Goal: Transaction & Acquisition: Purchase product/service

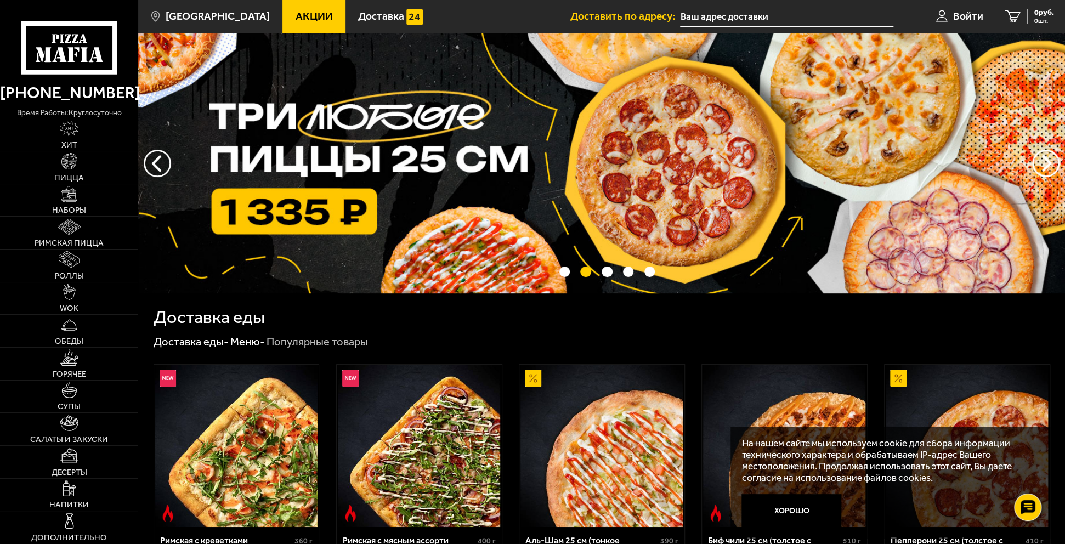
click at [299, 14] on span "Акции" at bounding box center [313, 16] width 37 height 10
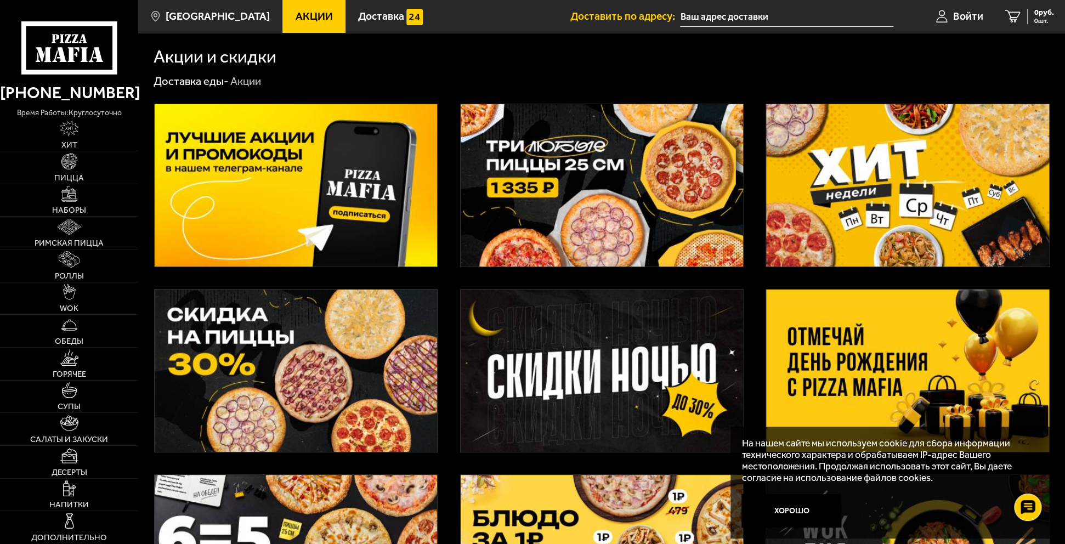
click at [542, 165] on img at bounding box center [602, 185] width 282 height 162
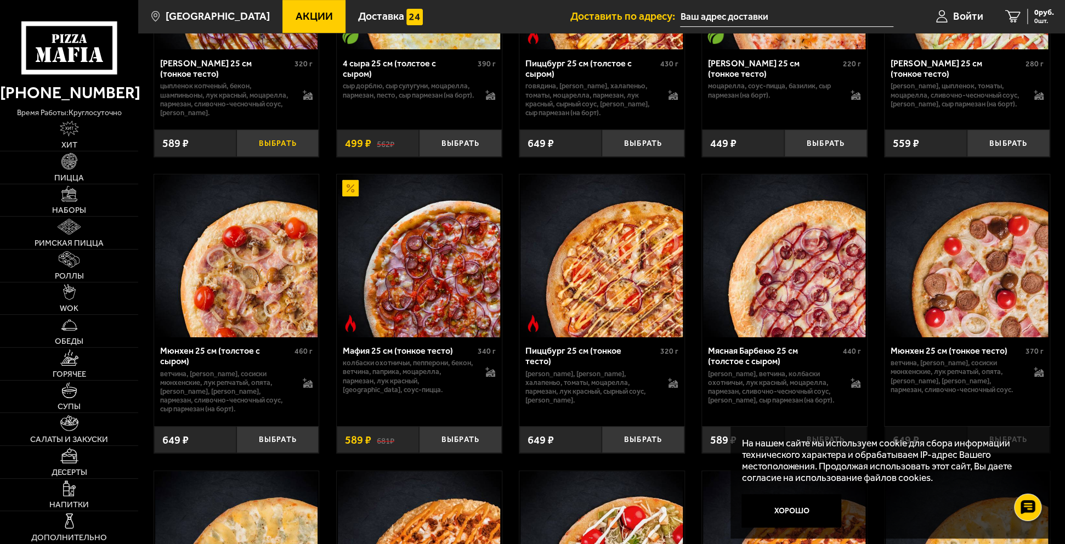
scroll to position [2797, 0]
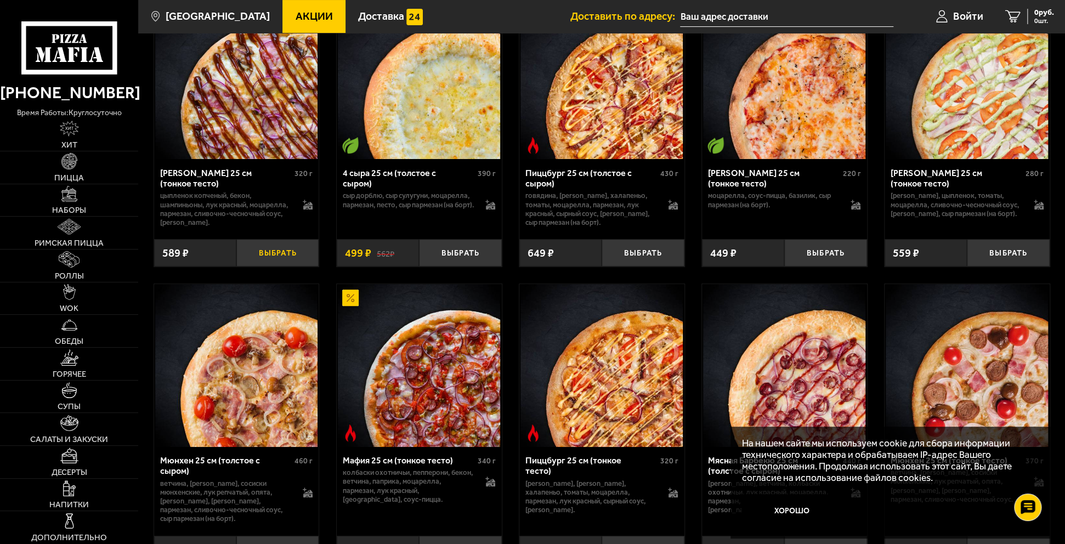
click at [269, 267] on button "Выбрать" at bounding box center [277, 252] width 82 height 27
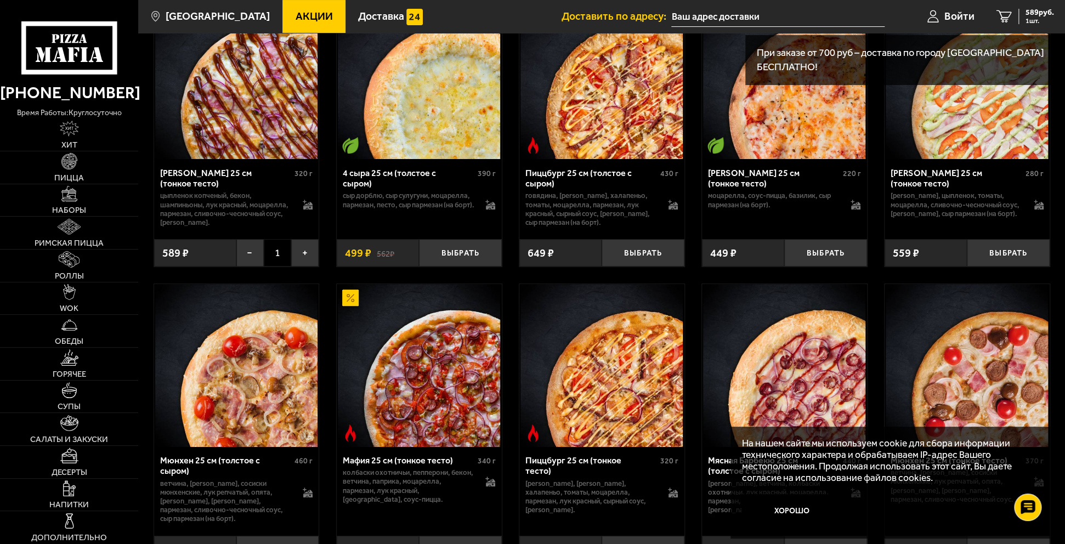
click at [269, 267] on span "1" at bounding box center [277, 252] width 27 height 27
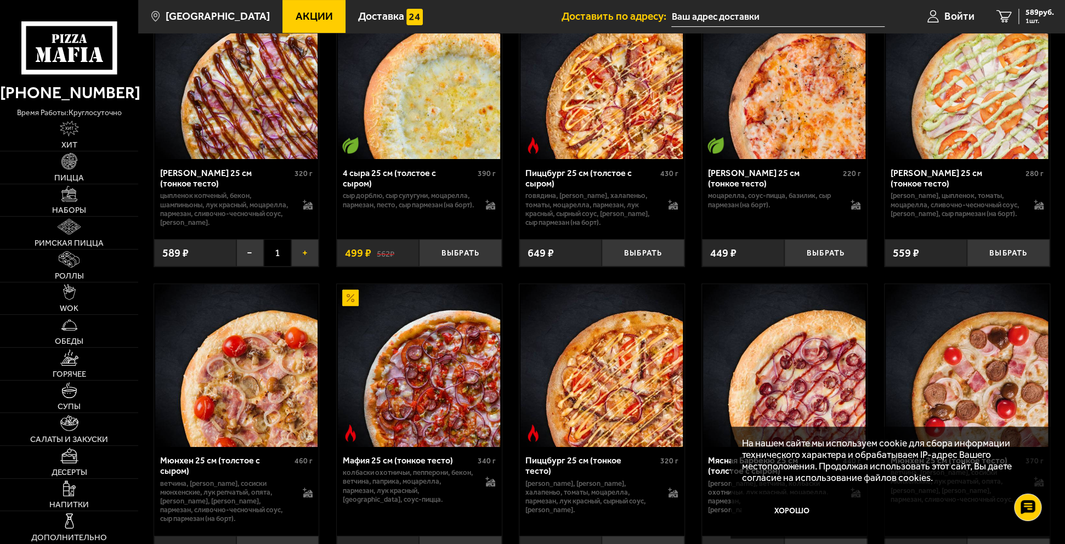
click at [302, 267] on button "+" at bounding box center [304, 252] width 27 height 27
click at [1031, 14] on span "1767 руб." at bounding box center [1037, 13] width 33 height 8
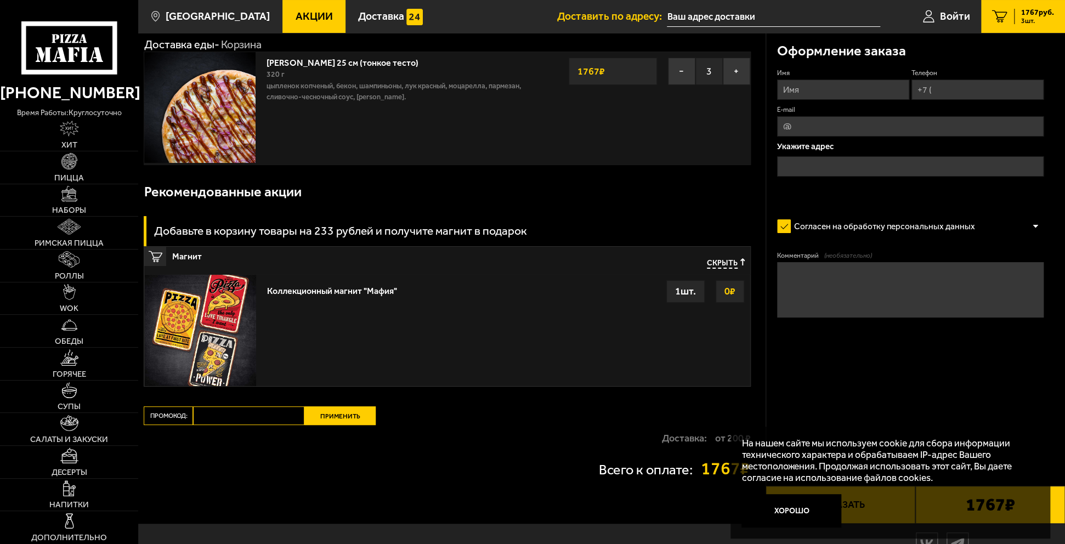
scroll to position [101, 0]
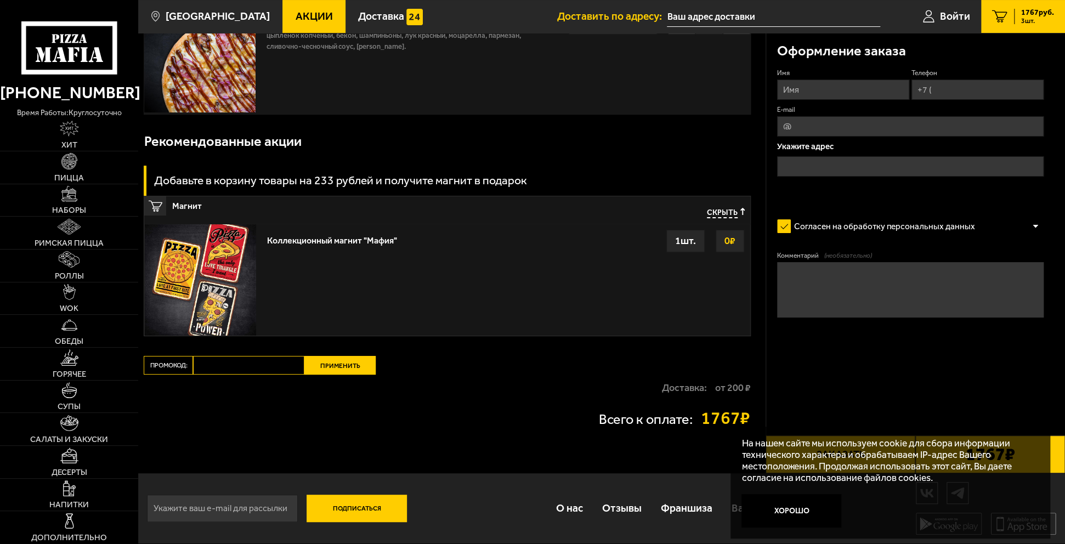
click at [870, 355] on form "Имя Телефон E-mail Укажите адрес Согласен на обработку персональных данных Офор…" at bounding box center [910, 226] width 267 height 315
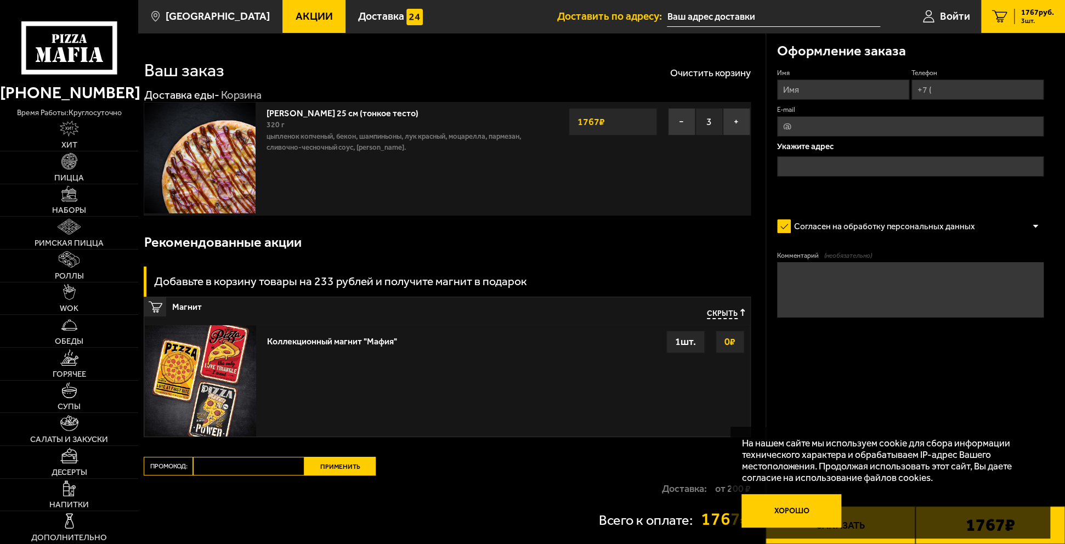
click at [801, 511] on button "Хорошо" at bounding box center [791, 510] width 100 height 33
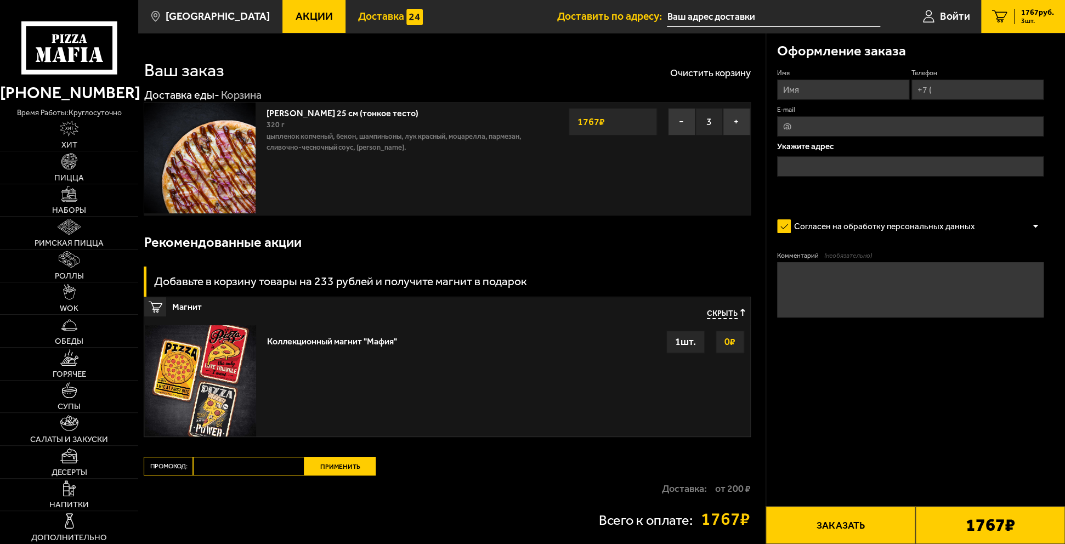
click at [362, 14] on span "Доставка" at bounding box center [381, 16] width 46 height 10
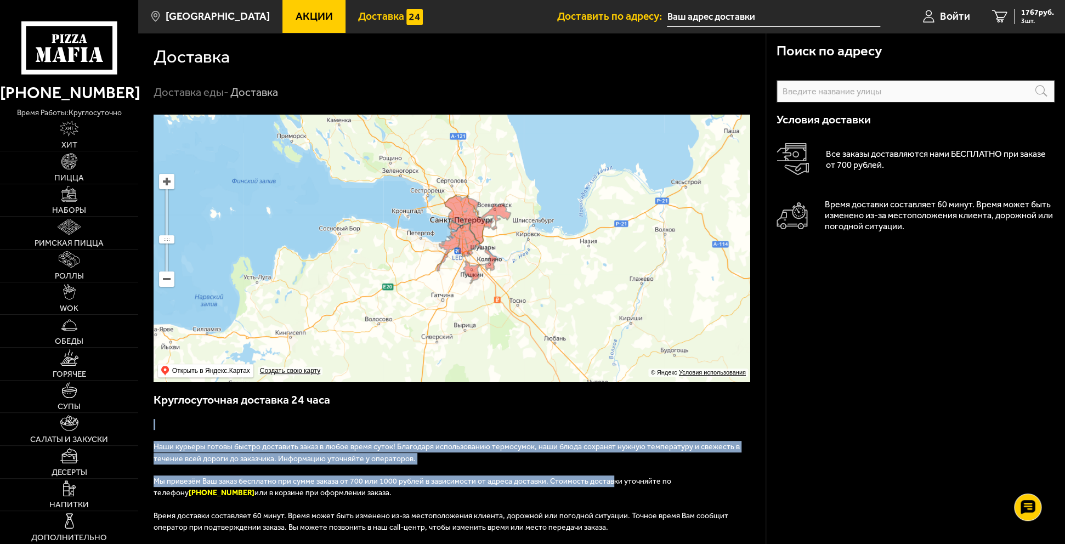
drag, startPoint x: 601, startPoint y: 483, endPoint x: 595, endPoint y: 437, distance: 46.5
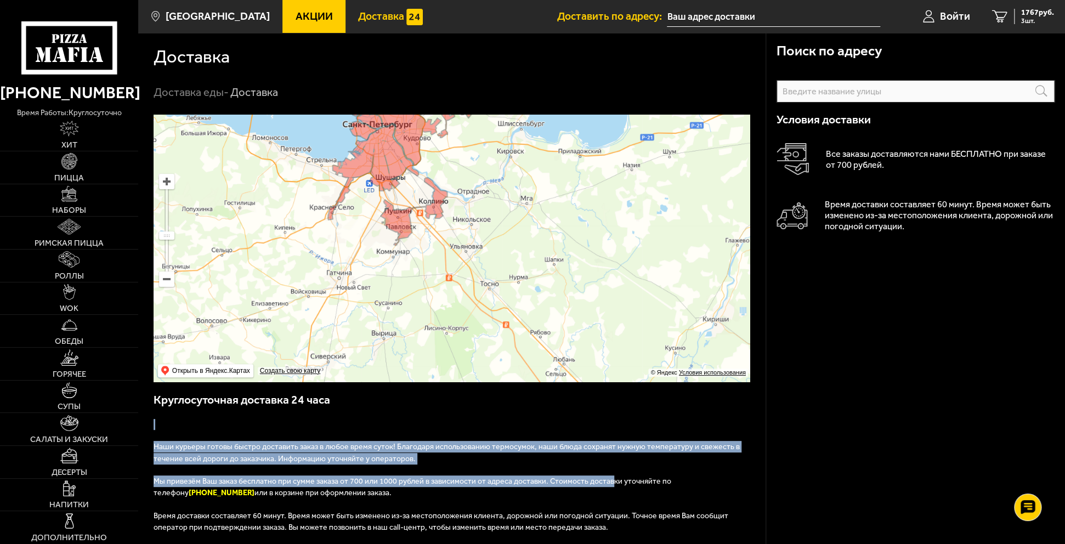
click at [82, 90] on link "[PHONE_NUMBER]" at bounding box center [69, 93] width 138 height 27
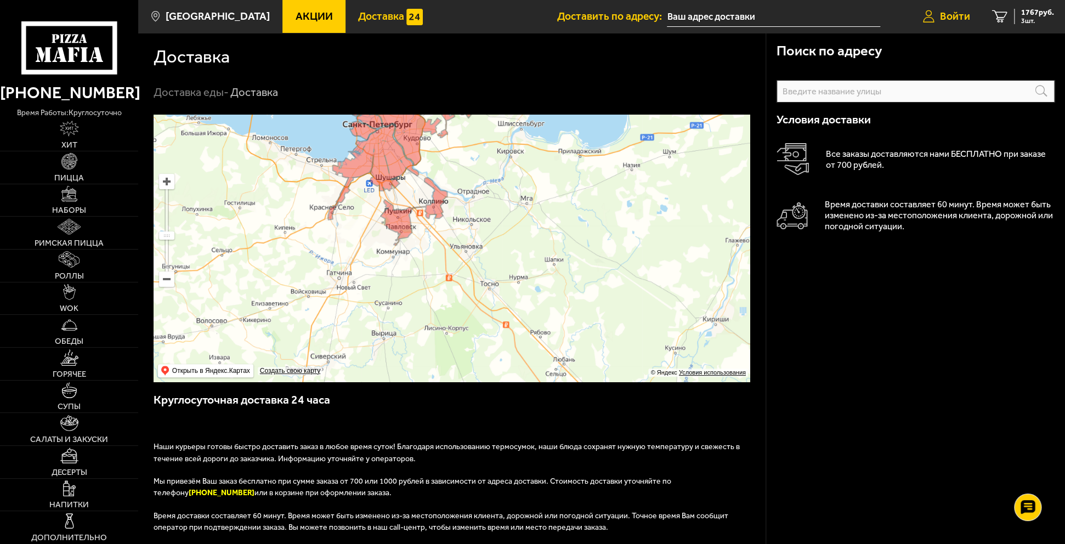
click at [955, 11] on span "Войти" at bounding box center [955, 16] width 30 height 10
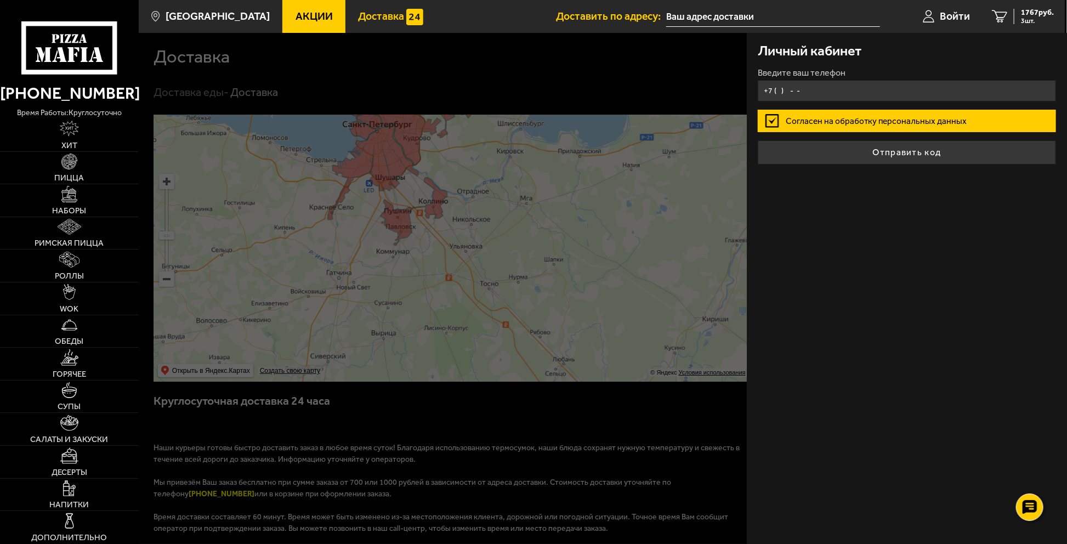
click at [807, 88] on input "+7 ( ) - -" at bounding box center [907, 90] width 298 height 21
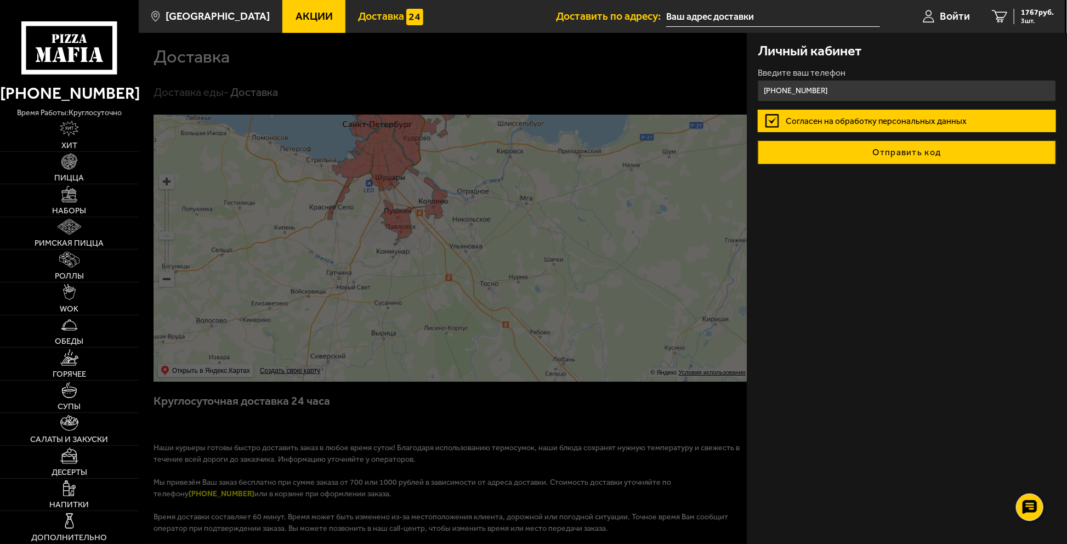
type input "[PHONE_NUMBER]"
click at [929, 150] on button "Отправить код" at bounding box center [907, 152] width 298 height 24
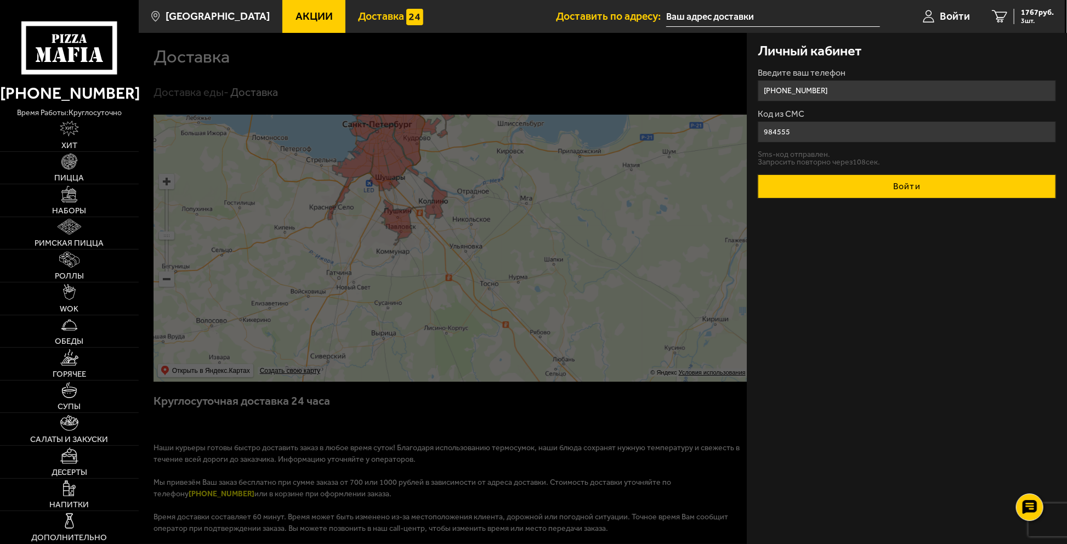
type input "984555"
click at [893, 189] on button "Войти" at bounding box center [907, 186] width 298 height 24
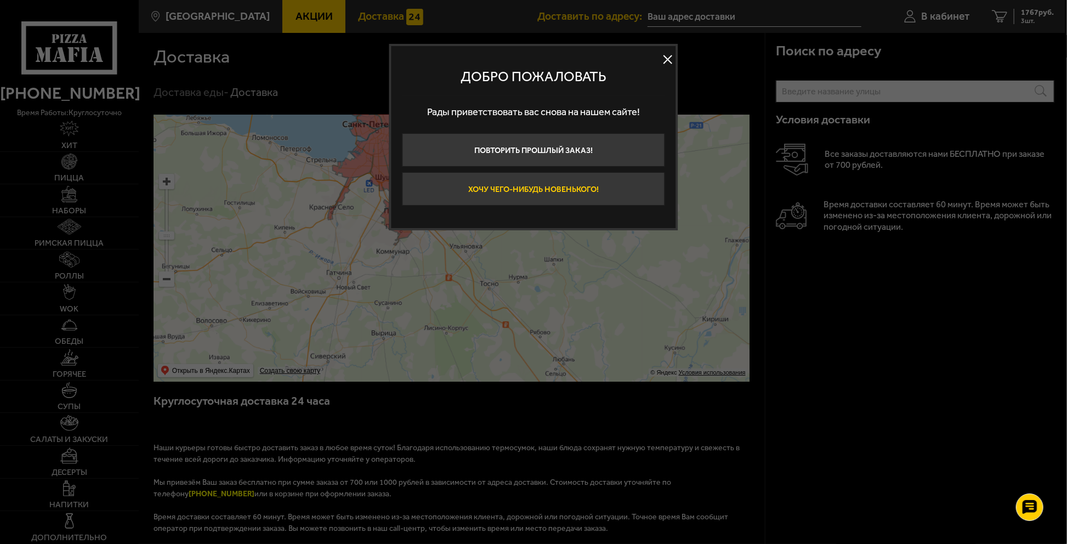
click at [568, 190] on button "Хочу чего-нибудь новенького!" at bounding box center [534, 188] width 263 height 33
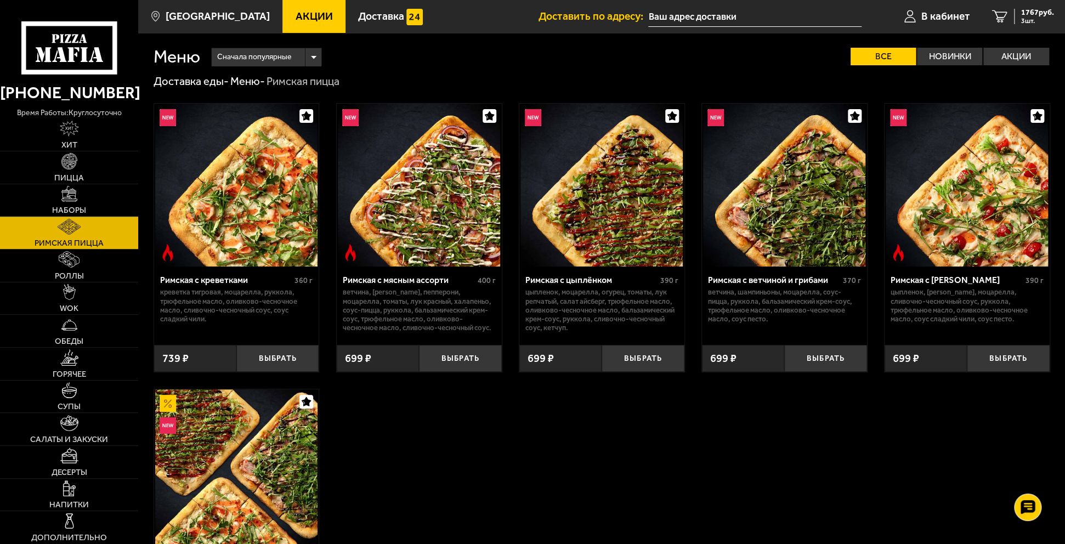
click at [289, 24] on link "Акции" at bounding box center [313, 16] width 63 height 33
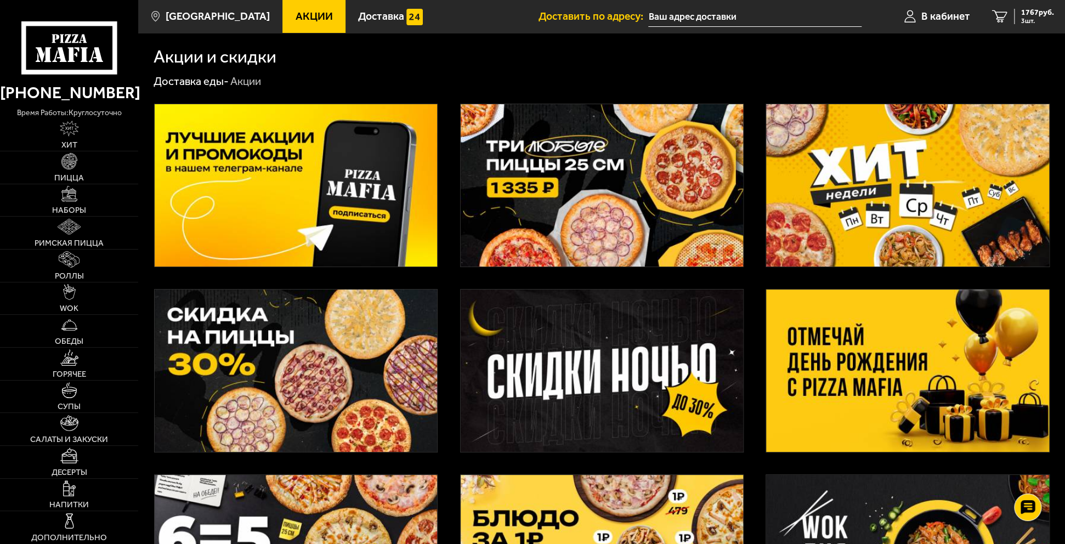
click at [570, 170] on img at bounding box center [602, 185] width 282 height 162
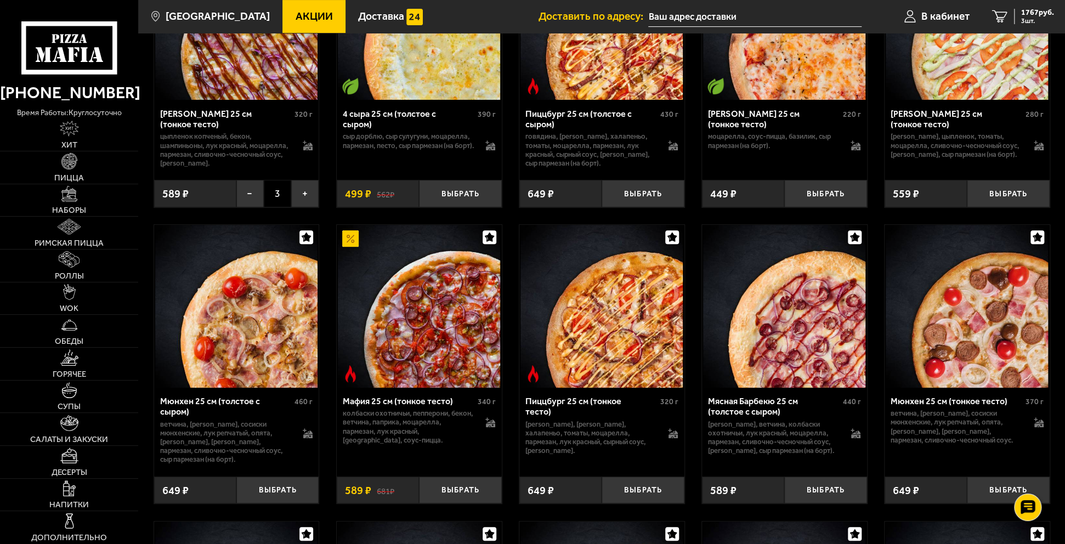
scroll to position [2797, 0]
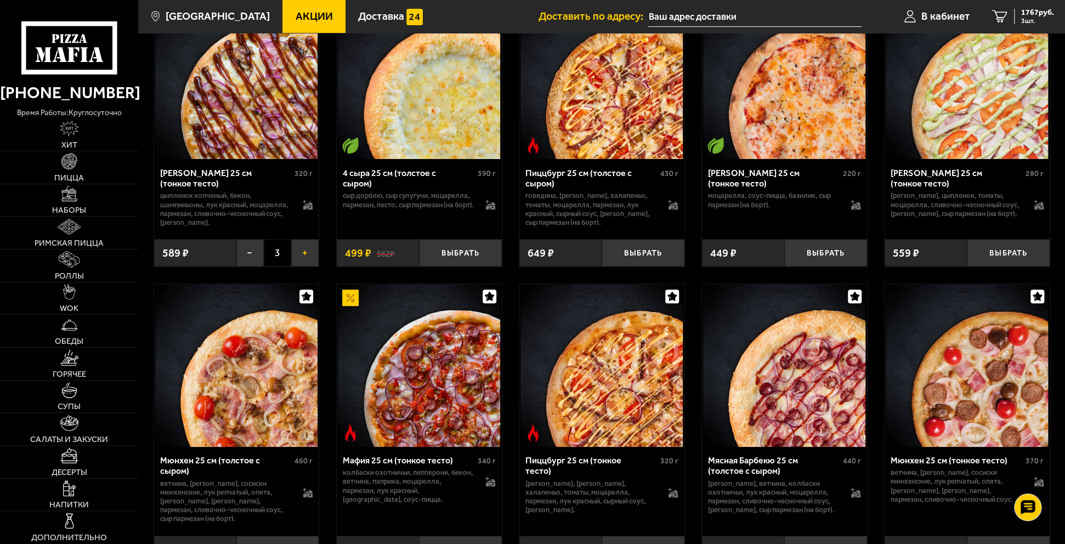
click at [311, 267] on button "+" at bounding box center [304, 252] width 27 height 27
click at [1024, 18] on span "4 шт." at bounding box center [1037, 21] width 33 height 7
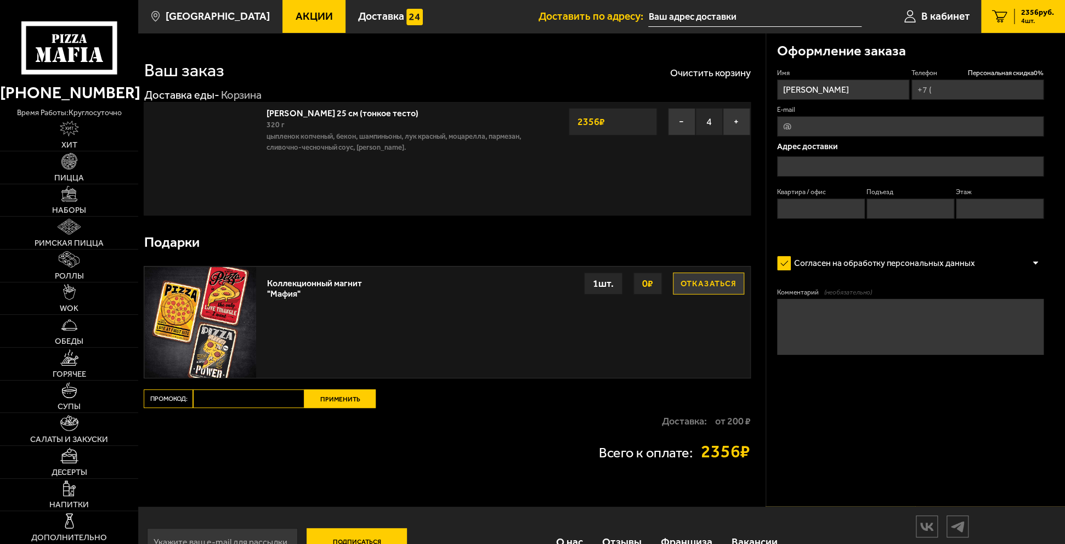
type input "[PHONE_NUMBER]"
type input "[STREET_ADDRESS][PERSON_NAME]"
type input "1"
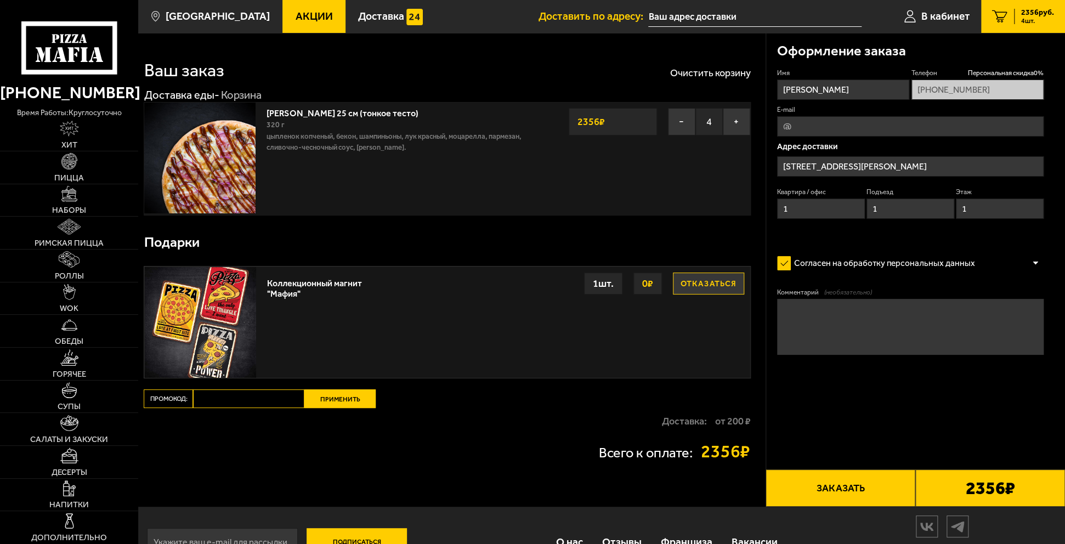
type input "[STREET_ADDRESS][PERSON_NAME]"
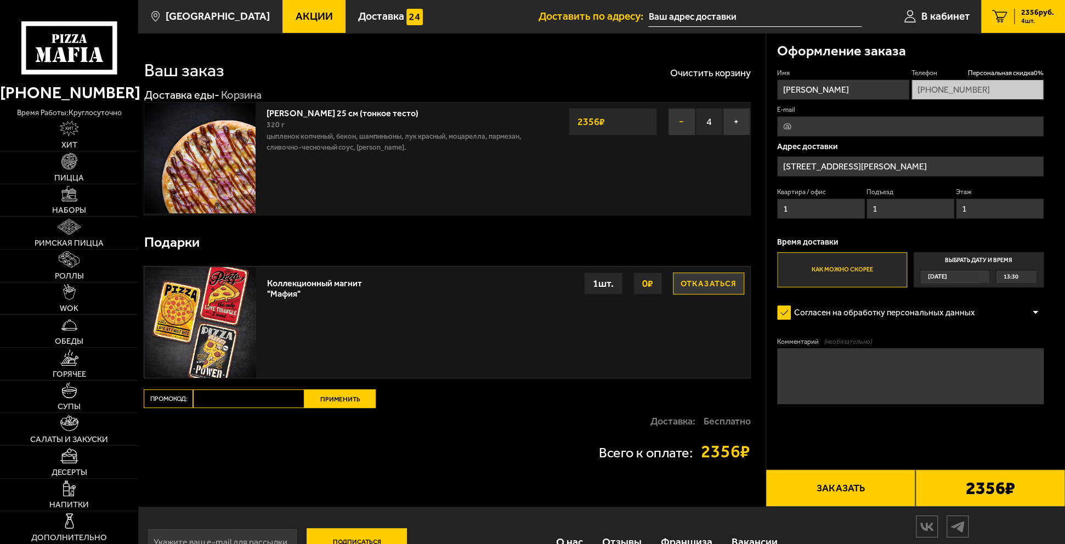
click at [680, 124] on button "−" at bounding box center [681, 121] width 27 height 27
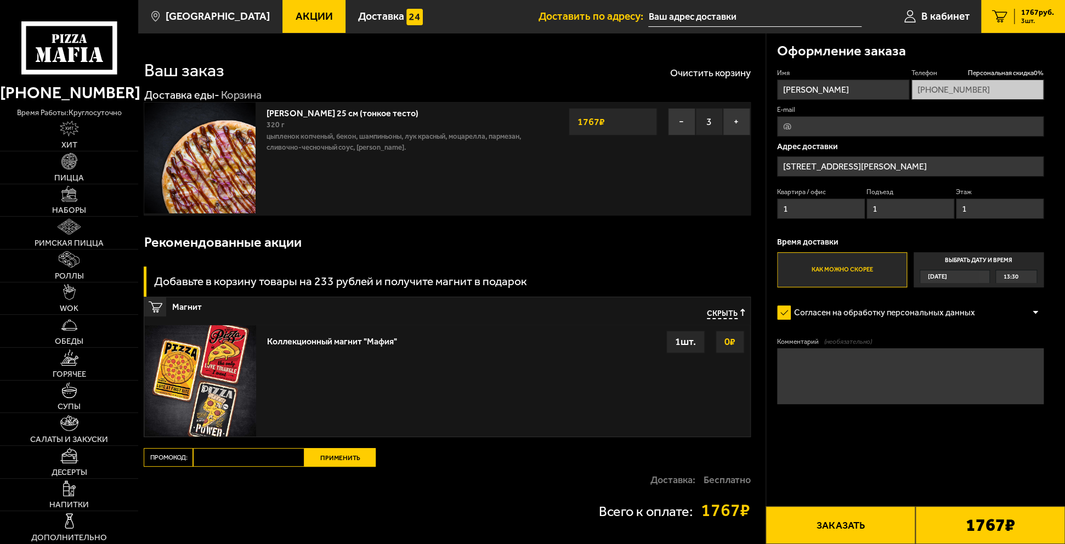
click at [726, 10] on input "text" at bounding box center [754, 17] width 213 height 20
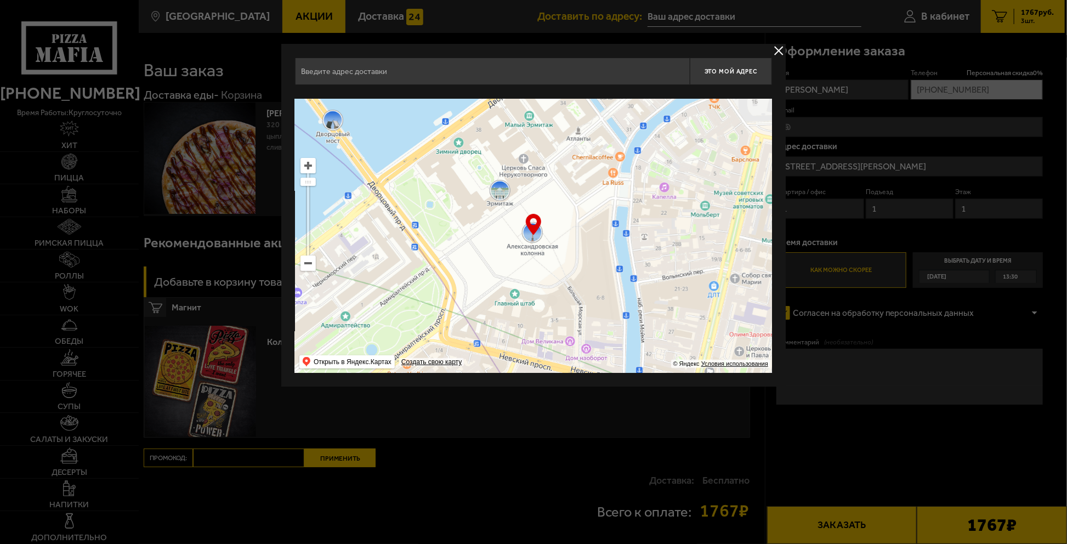
click at [1033, 22] on div at bounding box center [533, 272] width 1067 height 544
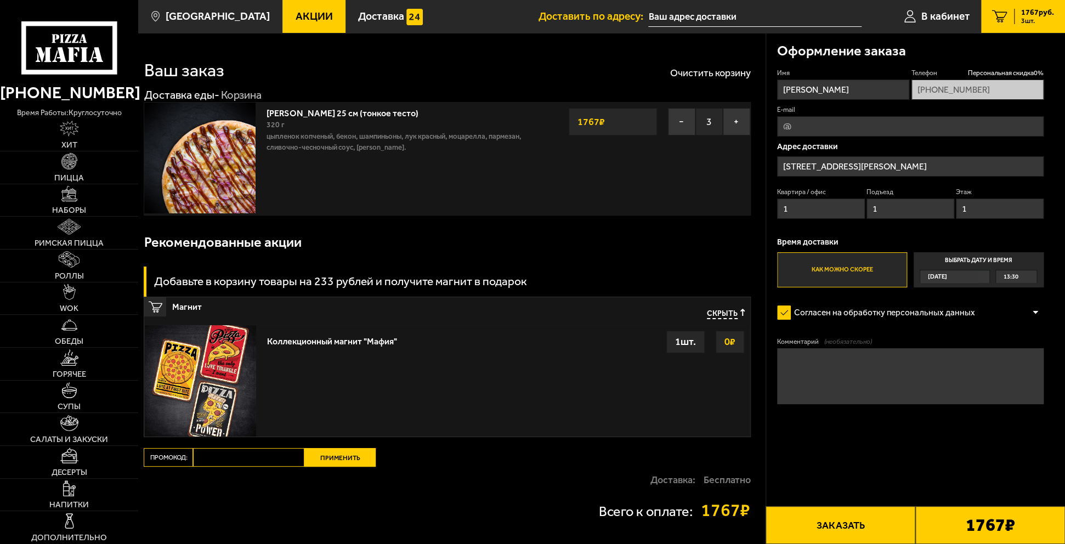
click at [972, 168] on input "[STREET_ADDRESS][PERSON_NAME]" at bounding box center [910, 166] width 267 height 20
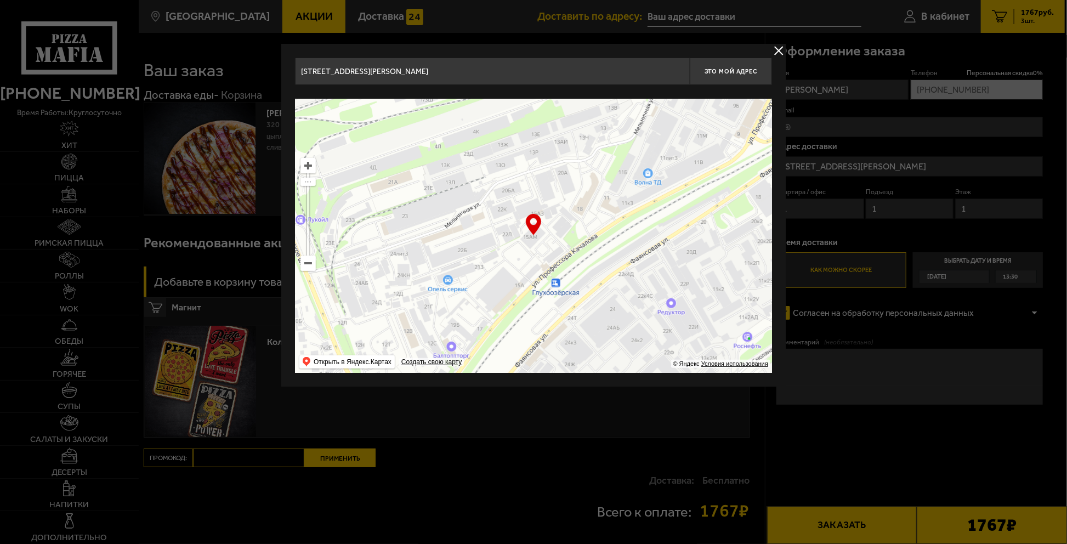
drag, startPoint x: 462, startPoint y: 73, endPoint x: 280, endPoint y: 69, distance: 182.1
click at [280, 69] on main "Санкт-Петербург Все Акции Доставка Личный кабинет Акции Доставка Доставить по а…" at bounding box center [601, 318] width 927 height 636
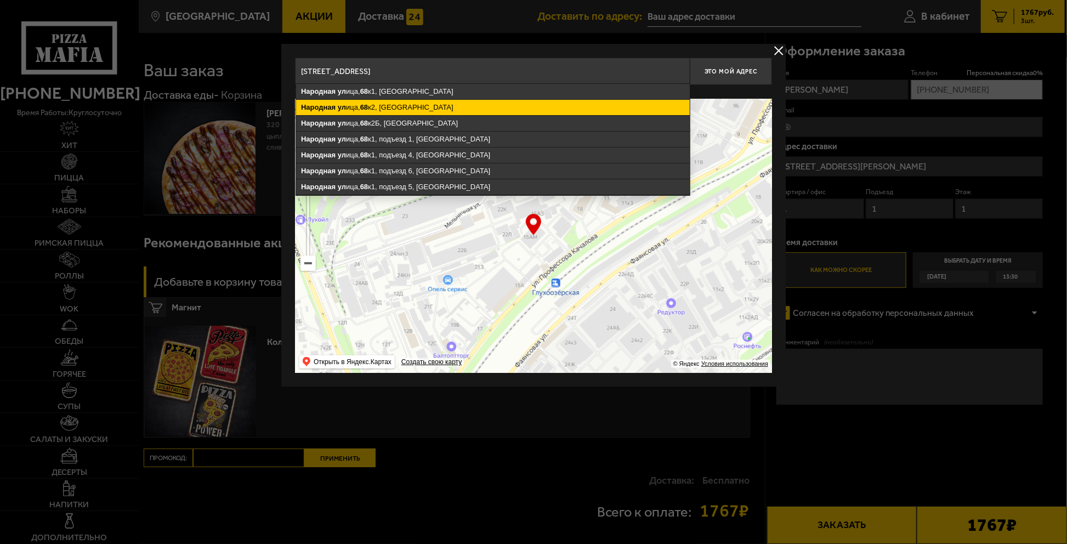
click at [327, 104] on ymaps "Народная" at bounding box center [318, 107] width 35 height 8
type input "[STREET_ADDRESS]"
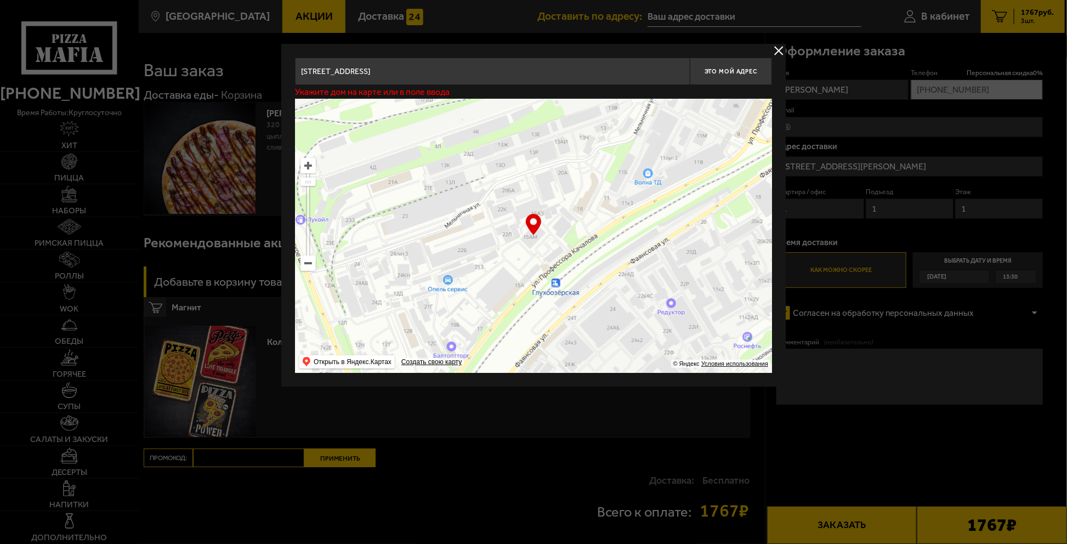
type input "[STREET_ADDRESS]"
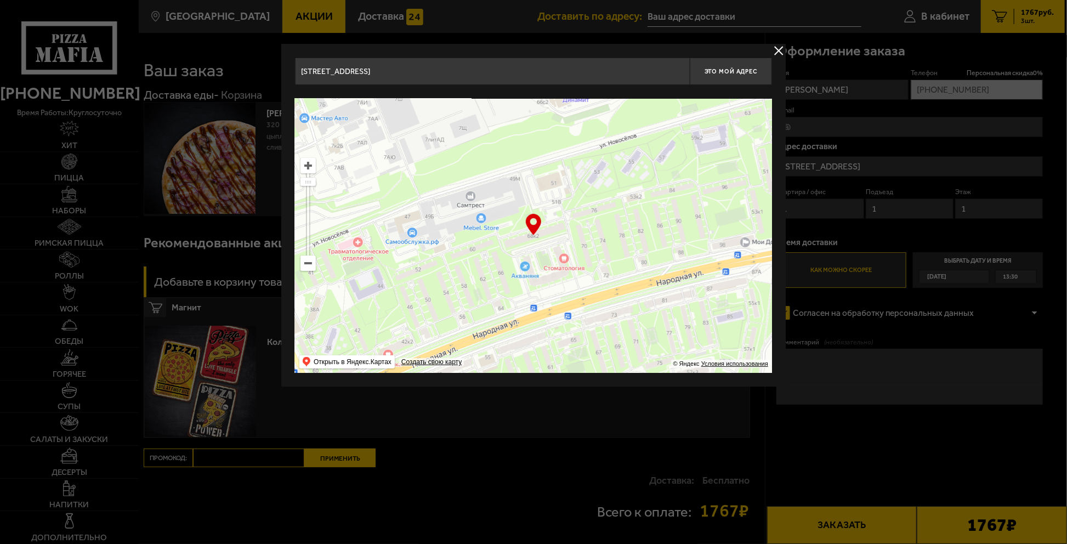
click at [832, 208] on div at bounding box center [533, 272] width 1067 height 544
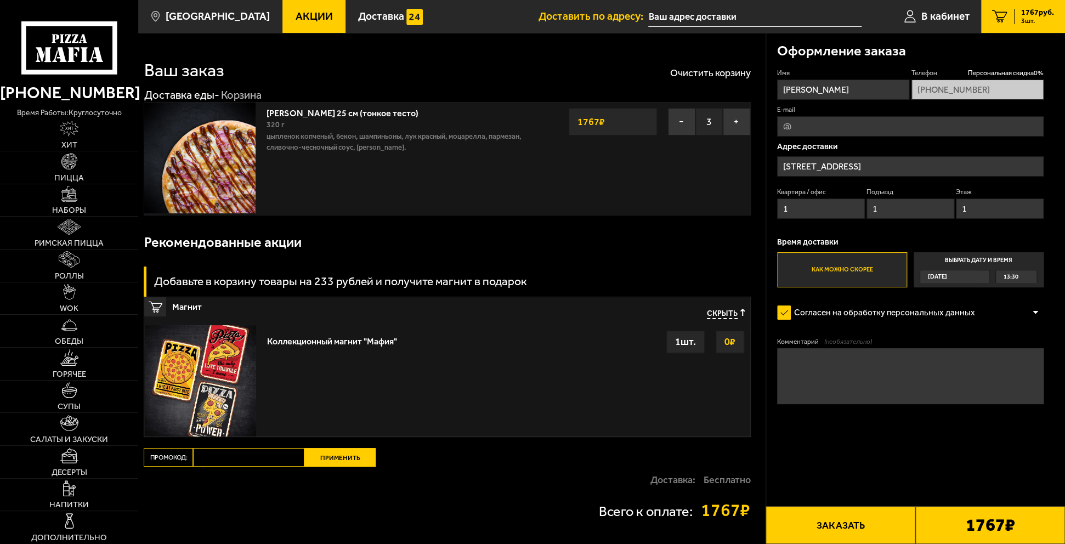
click at [832, 208] on input "1" at bounding box center [821, 209] width 88 height 20
type input "28"
drag, startPoint x: 971, startPoint y: 208, endPoint x: 958, endPoint y: 205, distance: 12.9
click at [958, 205] on input "1" at bounding box center [1000, 209] width 88 height 20
type input "7"
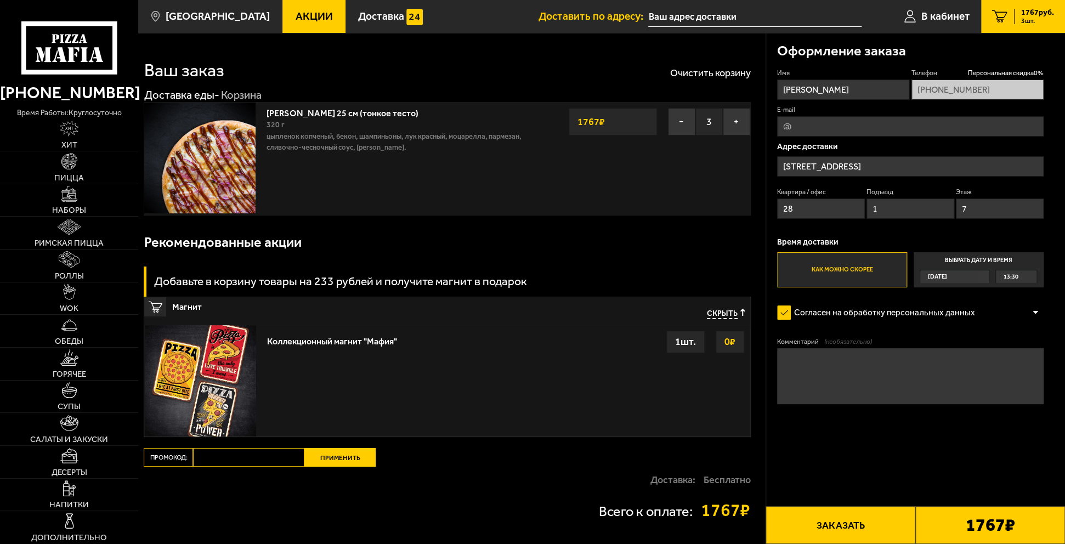
click at [1005, 275] on span "13:30" at bounding box center [1011, 276] width 15 height 13
click at [0, 0] on input "Выбрать дату и время [DATE] 13:30" at bounding box center [0, 0] width 0 height 0
click at [1029, 275] on div "13:30" at bounding box center [1016, 276] width 41 height 13
click at [1016, 322] on span "20:00" at bounding box center [1011, 321] width 15 height 13
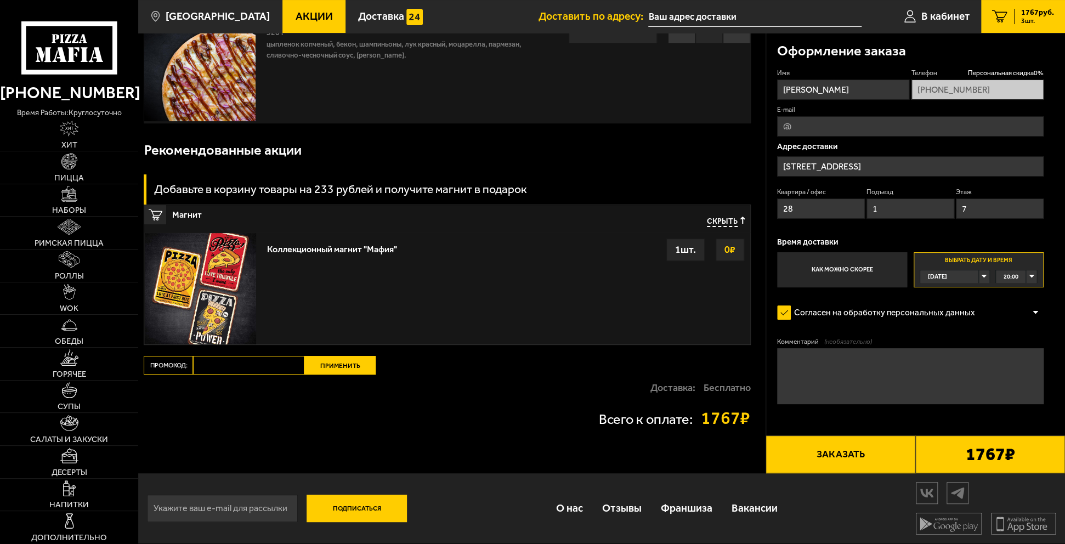
scroll to position [0, 0]
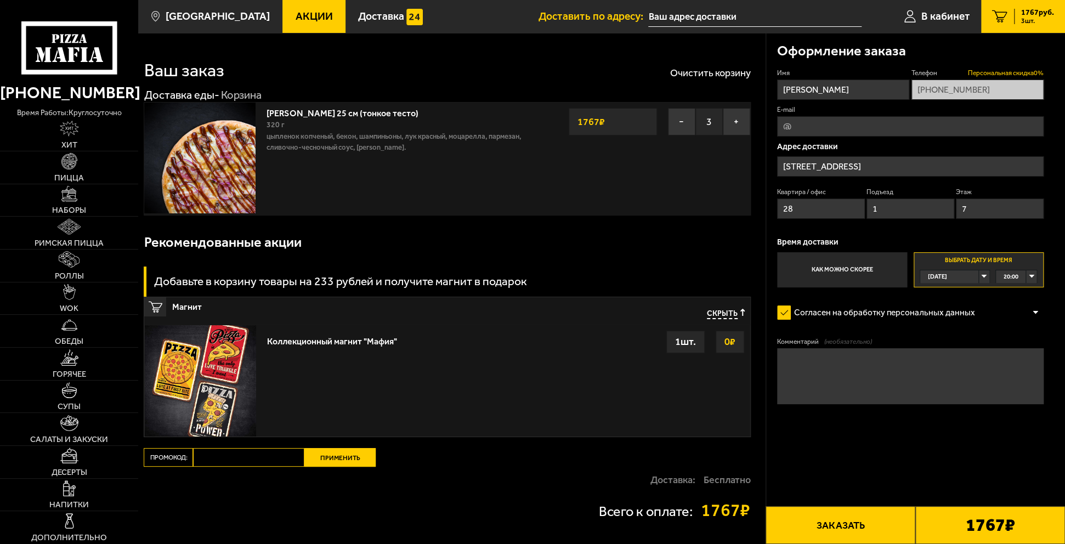
click at [1036, 74] on span "Персональная скидка 0 %" at bounding box center [1006, 73] width 76 height 9
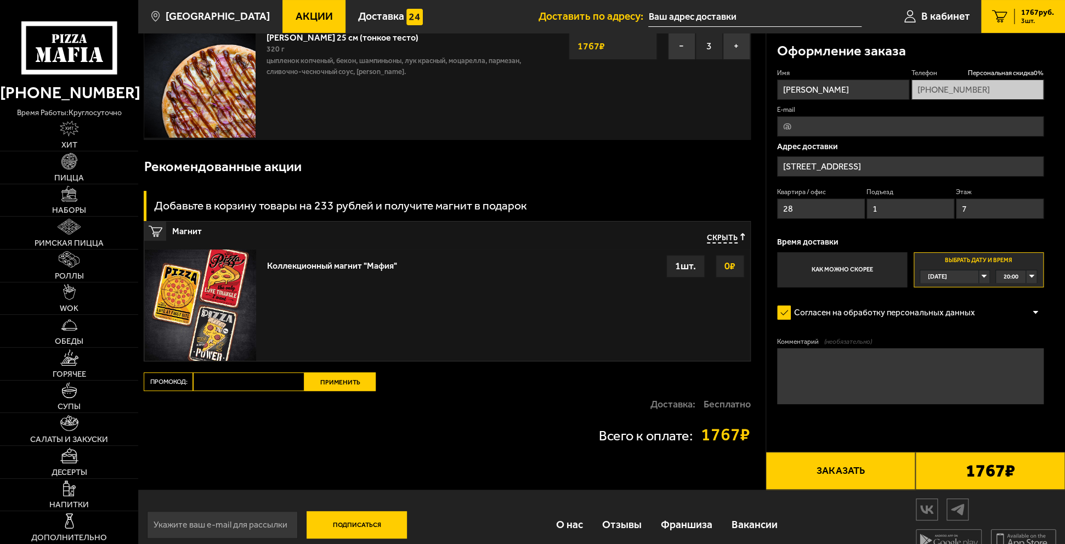
scroll to position [92, 0]
